Goal: Find specific page/section: Find specific page/section

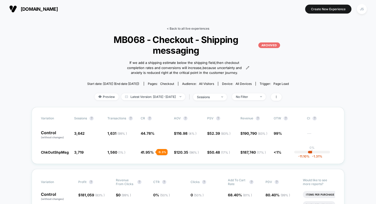
click at [178, 29] on link "< Back to all live experiences" at bounding box center [188, 29] width 42 height 4
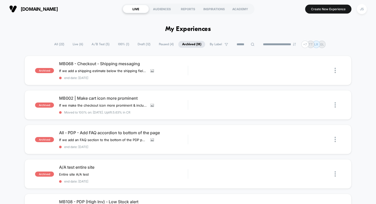
click at [76, 42] on span "Live ( 6 )" at bounding box center [78, 44] width 18 height 7
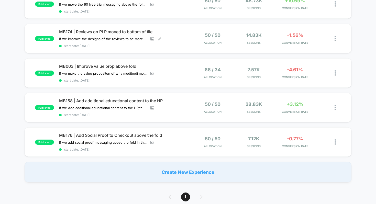
scroll to position [99, 0]
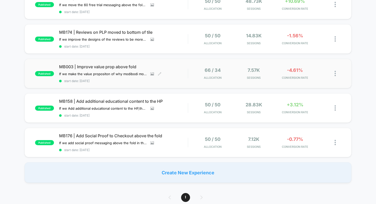
click at [96, 67] on span "MB003 | Improve value prop above fold" at bounding box center [123, 66] width 129 height 5
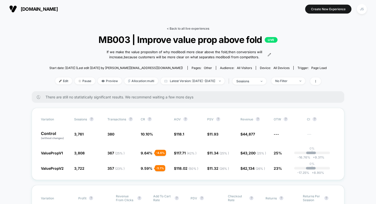
click at [188, 29] on link "< Back to all live experiences" at bounding box center [188, 29] width 42 height 4
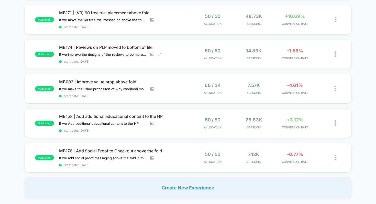
scroll to position [84, 0]
click at [141, 114] on span "MB158 | Add additional educational content to the HP" at bounding box center [123, 116] width 129 height 5
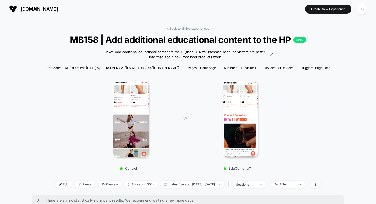
click at [171, 28] on link "< Back to all live experiences" at bounding box center [188, 29] width 42 height 4
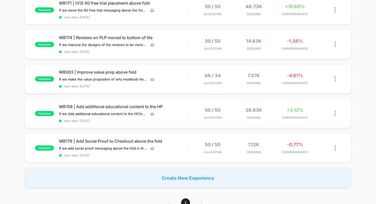
scroll to position [95, 0]
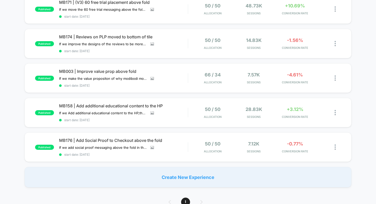
click at [18, 44] on div "published Clean Cart After Price Test start date: [DATE] 100% Allocation 24.2k …" at bounding box center [188, 74] width 376 height 226
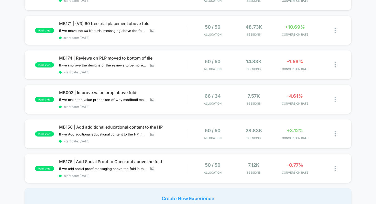
scroll to position [74, 0]
